Goal: Task Accomplishment & Management: Manage account settings

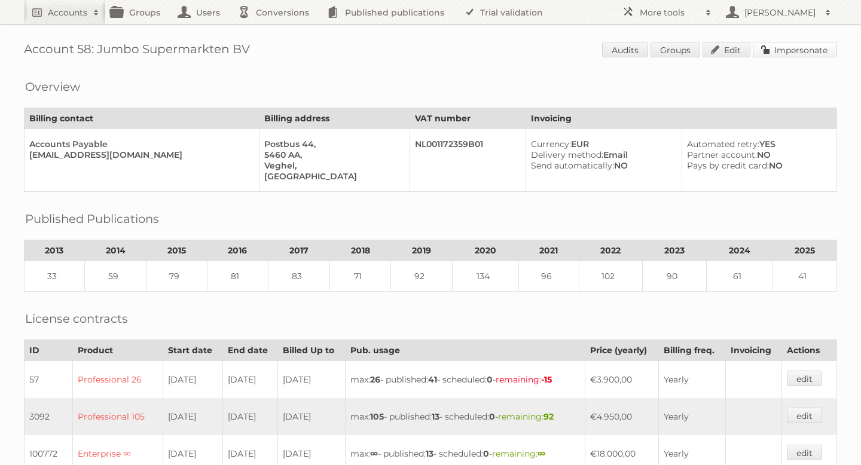
click at [788, 52] on link "Impersonate" at bounding box center [795, 50] width 84 height 16
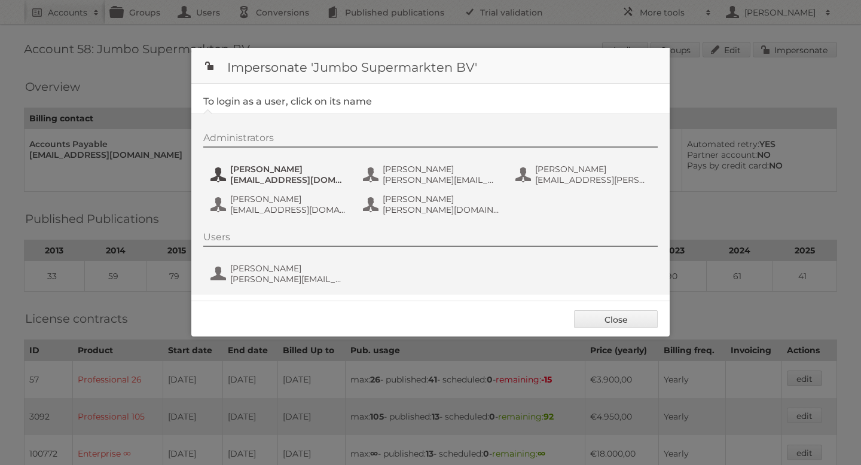
click at [263, 180] on span "anneke.vogels-vaneijk@jumbosupermarkten.nl" at bounding box center [288, 180] width 116 height 11
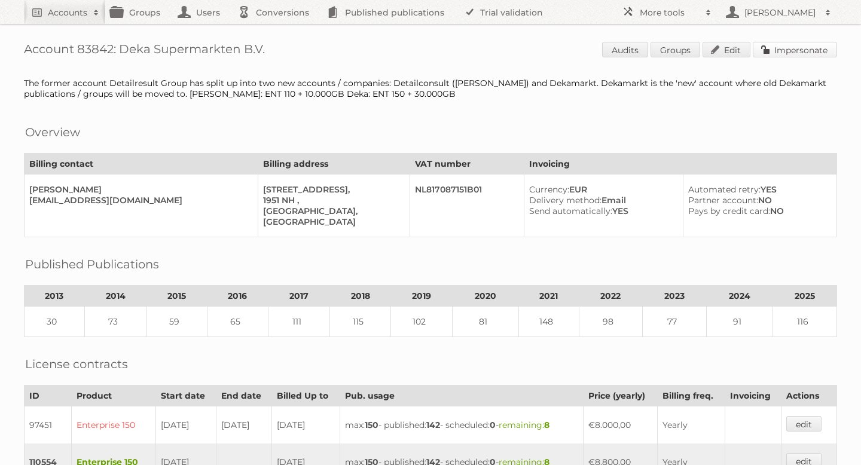
click at [791, 48] on link "Impersonate" at bounding box center [795, 50] width 84 height 16
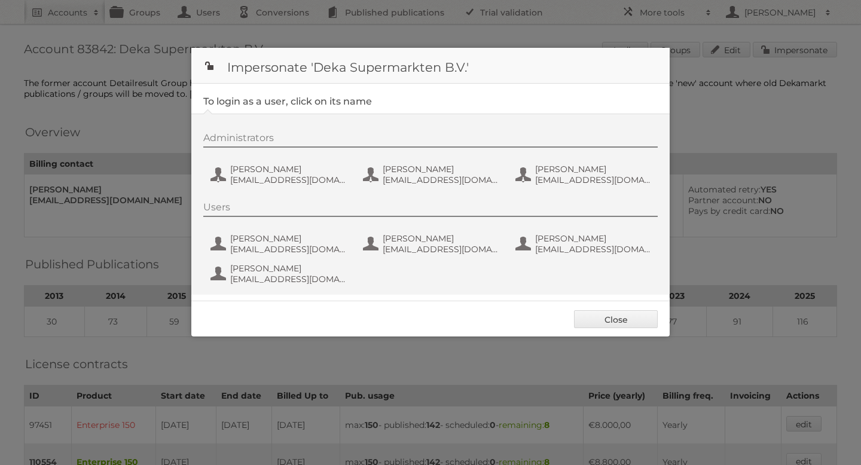
click at [325, 154] on div "Administrators [PERSON_NAME] [EMAIL_ADDRESS][DOMAIN_NAME] [PERSON_NAME] [PERSON…" at bounding box center [436, 160] width 467 height 57
click at [303, 171] on span "[PERSON_NAME]" at bounding box center [288, 169] width 116 height 11
